Goal: Task Accomplishment & Management: Manage account settings

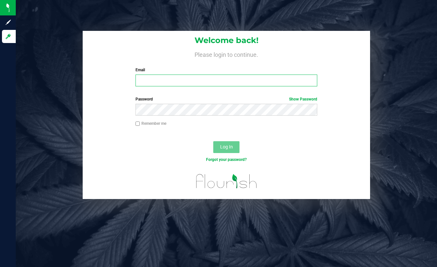
click at [192, 81] on input "Email" at bounding box center [226, 80] width 182 height 12
type input "[EMAIL_ADDRESS][DOMAIN_NAME]"
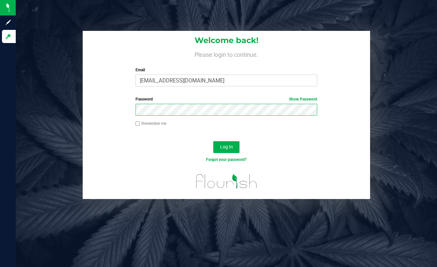
click at [213, 141] on button "Log In" at bounding box center [226, 147] width 26 height 12
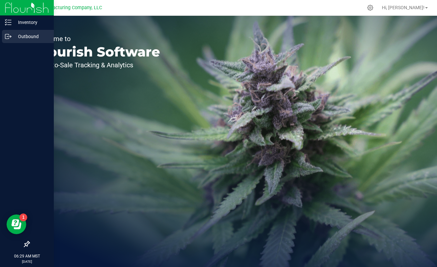
click at [29, 34] on p "Outbound" at bounding box center [30, 36] width 39 height 8
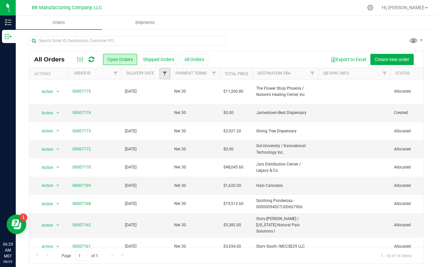
click at [166, 73] on span "Filter" at bounding box center [164, 73] width 5 height 5
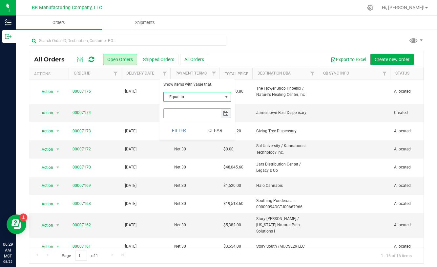
click at [227, 116] on span "select" at bounding box center [225, 113] width 5 height 5
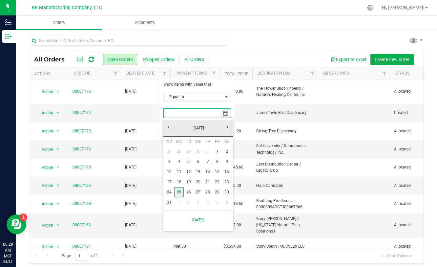
click at [181, 190] on link "25" at bounding box center [179, 192] width 10 height 10
type input "[DATE]"
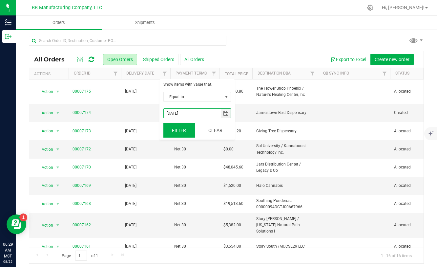
click at [181, 132] on button "Filter" at bounding box center [178, 130] width 31 height 14
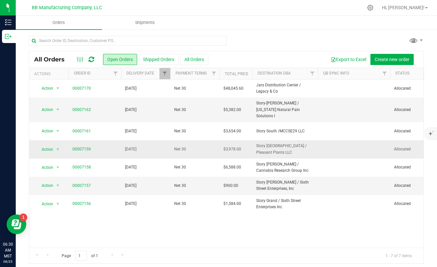
scroll to position [3, 0]
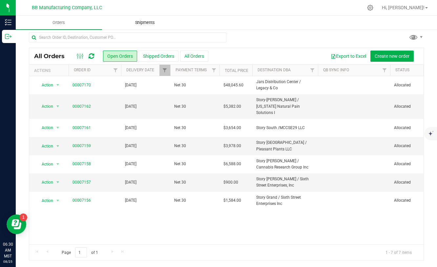
click at [142, 21] on span "Shipments" at bounding box center [144, 23] width 37 height 6
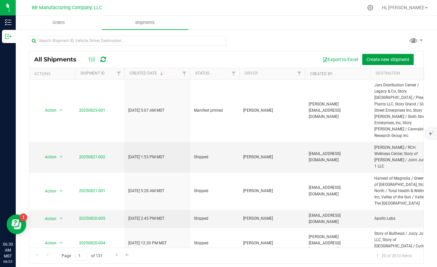
click at [398, 63] on button "Create new shipment" at bounding box center [387, 59] width 51 height 11
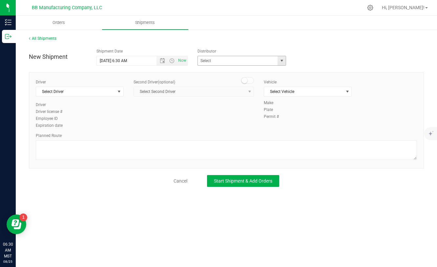
click at [285, 60] on span "select" at bounding box center [281, 60] width 8 height 9
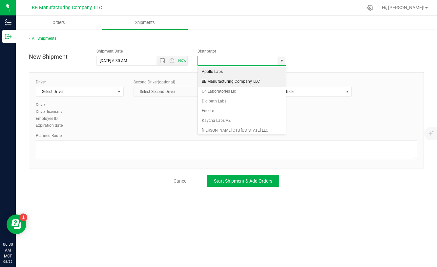
click at [232, 82] on li "BB Manufacturing Company, LLC" at bounding box center [242, 82] width 88 height 10
type input "BB Manufacturing Company, LLC"
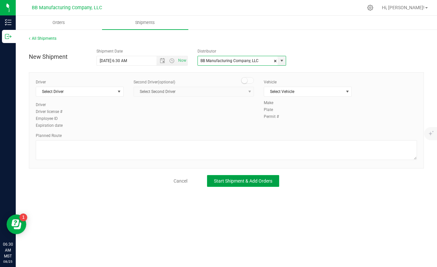
click at [231, 184] on button "Start Shipment & Add Orders" at bounding box center [243, 181] width 72 height 12
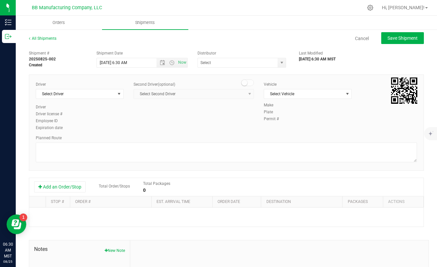
type input "BB Manufacturing Company, LLC"
click at [70, 186] on button "Add an Order/Stop" at bounding box center [59, 186] width 51 height 11
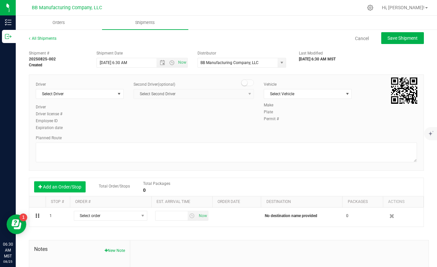
click at [70, 186] on button "Add an Order/Stop" at bounding box center [59, 186] width 51 height 11
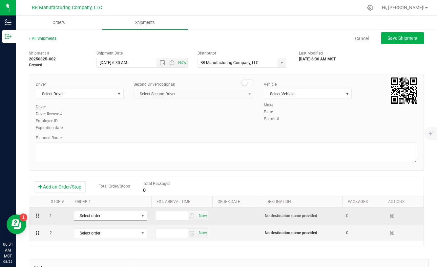
click at [121, 213] on span "Select order" at bounding box center [106, 215] width 65 height 9
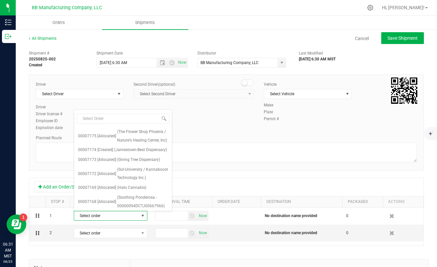
click at [219, 132] on div "Driver Select Driver Select Driver [PERSON_NAME] [PERSON_NAME] [PERSON_NAME] [P…" at bounding box center [226, 122] width 395 height 96
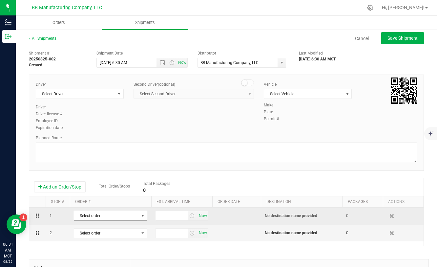
click at [139, 219] on span "select" at bounding box center [143, 215] width 8 height 9
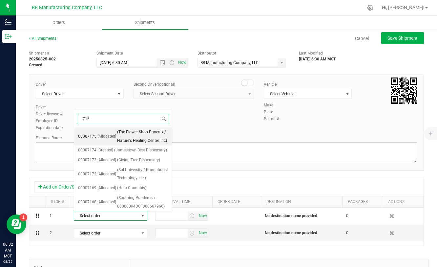
type input "7161"
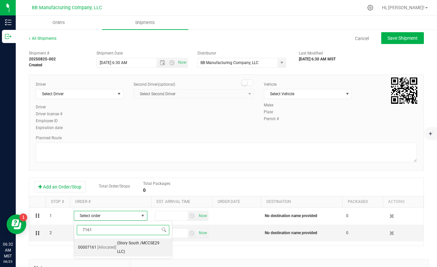
click at [115, 243] on span "[Allocated]" at bounding box center [106, 247] width 19 height 9
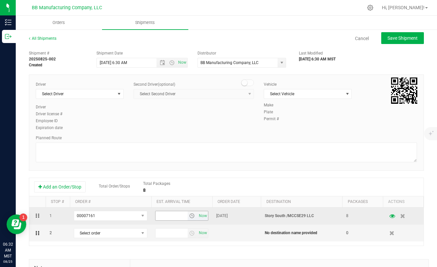
click at [192, 214] on span "select" at bounding box center [191, 215] width 5 height 5
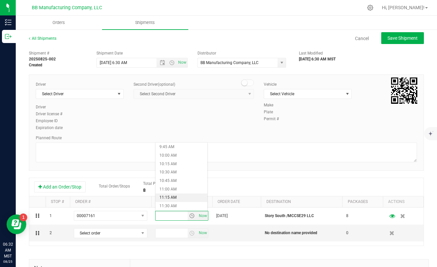
scroll to position [329, 0]
click at [168, 156] on li "10:00 AM" at bounding box center [181, 156] width 52 height 9
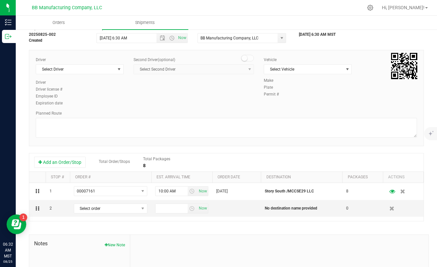
scroll to position [26, 0]
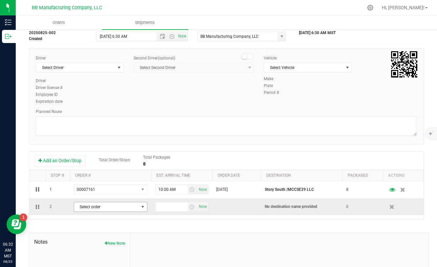
click at [132, 209] on span "Select order" at bounding box center [106, 206] width 65 height 9
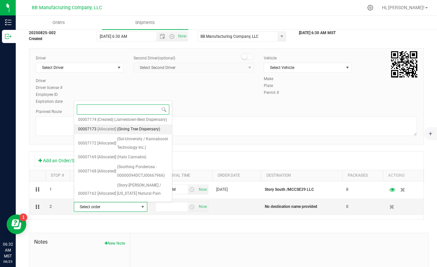
scroll to position [26, 0]
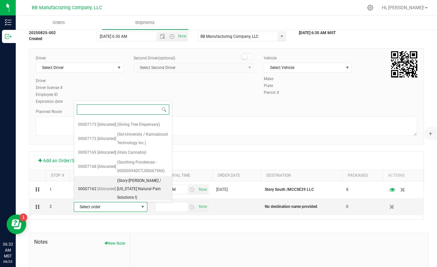
click at [131, 186] on span "(Story-[PERSON_NAME] / [US_STATE] Natural Pain Solutions I)" at bounding box center [142, 188] width 51 height 25
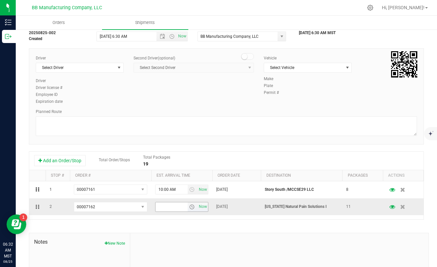
click at [192, 206] on span "select" at bounding box center [191, 206] width 5 height 5
click at [174, 172] on li "11:30 AM" at bounding box center [181, 175] width 52 height 9
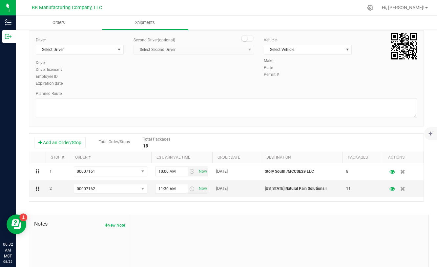
scroll to position [0, 0]
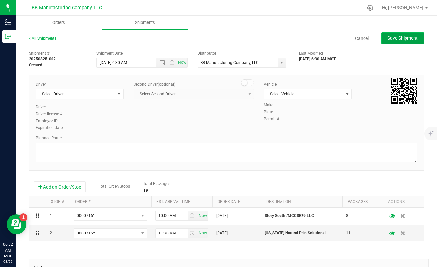
click at [392, 38] on span "Save Shipment" at bounding box center [402, 37] width 30 height 5
type input "[DATE] 1:30 PM"
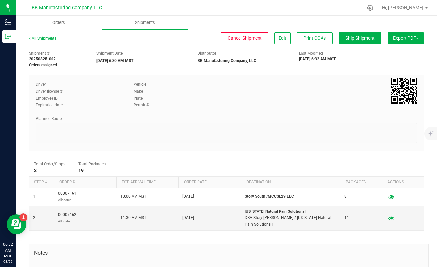
click at [408, 39] on button "Export PDF" at bounding box center [406, 38] width 36 height 12
click at [390, 52] on span "Manifest by Package ID" at bounding box center [396, 52] width 42 height 5
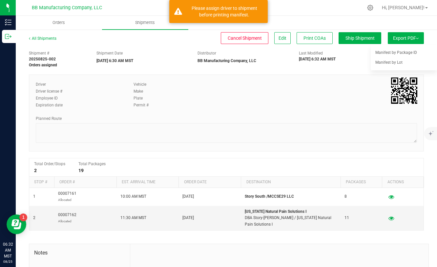
click at [298, 85] on div "Driver Driver license # Employee ID Expiration date Vehicle Make Plate Permit #" at bounding box center [226, 96] width 391 height 31
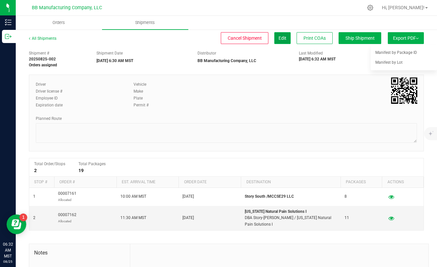
click at [278, 39] on span "Edit" at bounding box center [282, 37] width 8 height 5
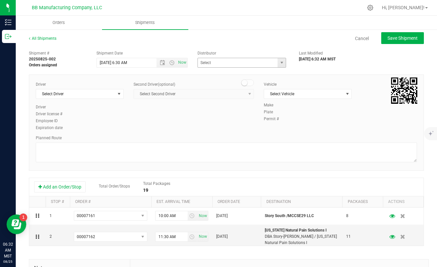
type input "BB Manufacturing Company, LLC"
click at [116, 96] on span "select" at bounding box center [118, 93] width 5 height 5
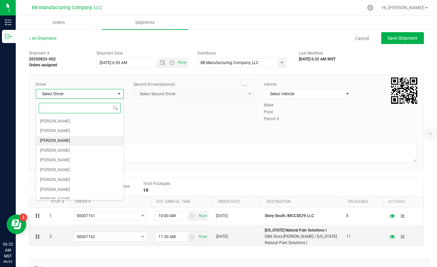
click at [69, 142] on li "[PERSON_NAME]" at bounding box center [79, 141] width 87 height 10
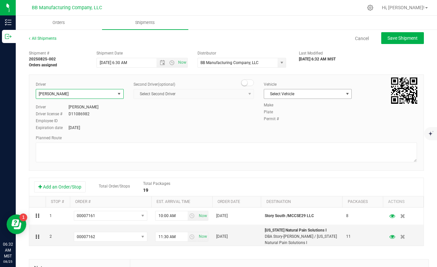
click at [275, 93] on span "Select Vehicle" at bounding box center [303, 93] width 79 height 9
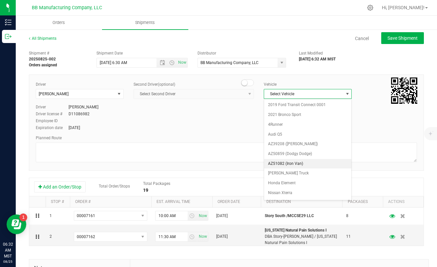
click at [286, 165] on li "AZ51082 (Iron Van)" at bounding box center [307, 164] width 87 height 10
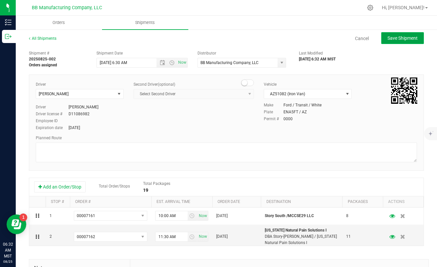
click at [398, 37] on span "Save Shipment" at bounding box center [402, 37] width 30 height 5
type input "[DATE] 1:30 PM"
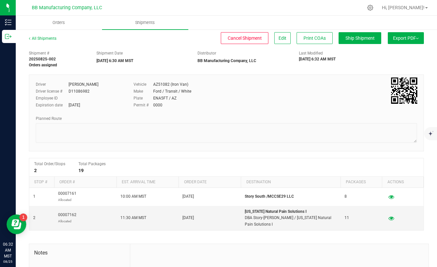
click at [394, 41] on button "Export PDF" at bounding box center [406, 38] width 36 height 12
click at [384, 53] on span "Manifest by Package ID" at bounding box center [396, 52] width 42 height 5
click at [285, 41] on button "Edit" at bounding box center [282, 38] width 16 height 12
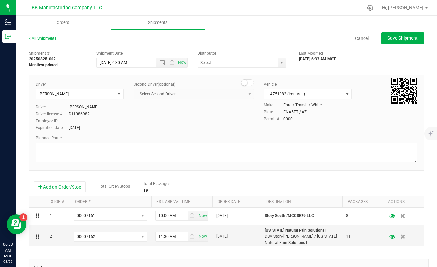
type input "BB Manufacturing Company, LLC"
click at [393, 39] on span "Save Shipment" at bounding box center [402, 37] width 30 height 5
type input "[DATE] 1:30 PM"
